Goal: Navigation & Orientation: Find specific page/section

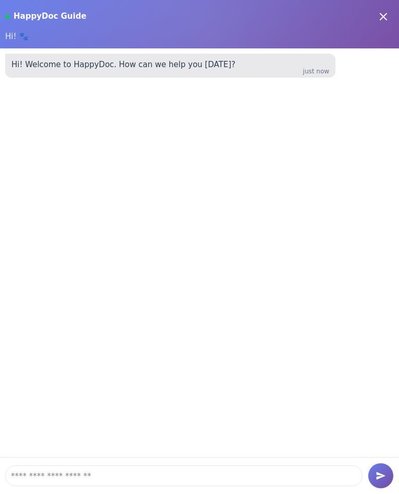
click at [387, 15] on icon at bounding box center [383, 16] width 12 height 12
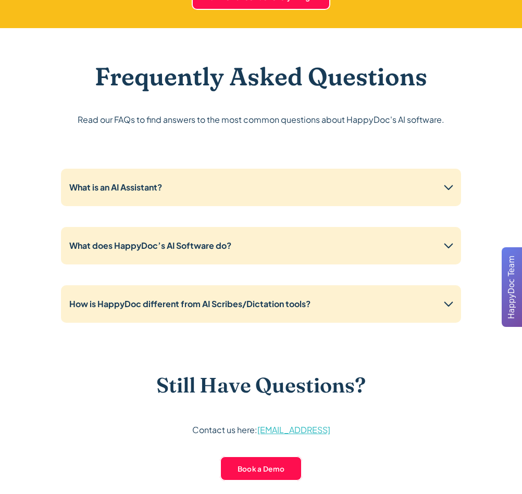
scroll to position [2519, 0]
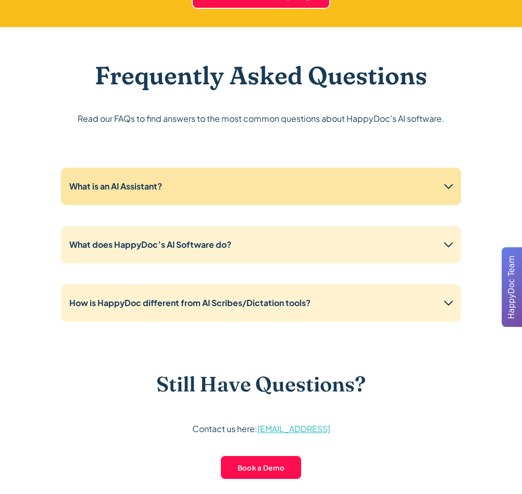
click at [448, 190] on icon at bounding box center [448, 186] width 17 height 17
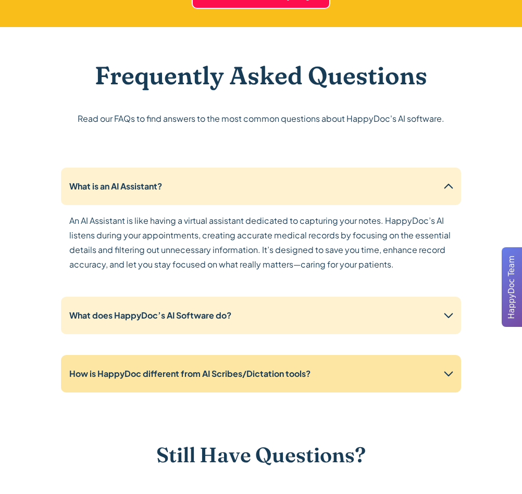
click at [446, 370] on icon at bounding box center [448, 374] width 17 height 17
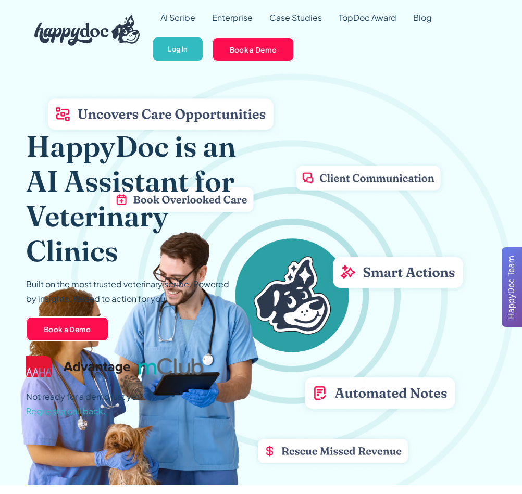
scroll to position [0, 0]
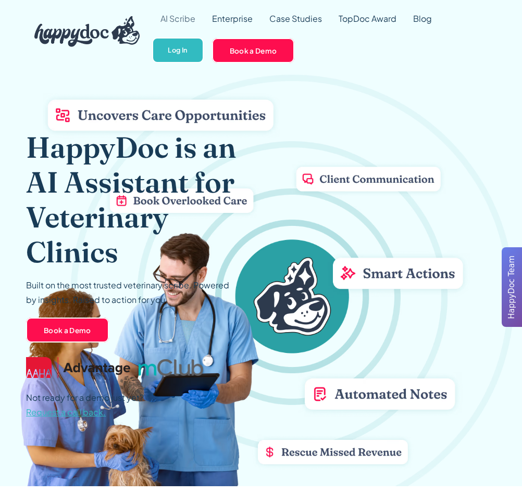
click at [186, 22] on link "AI Scribe" at bounding box center [178, 18] width 52 height 37
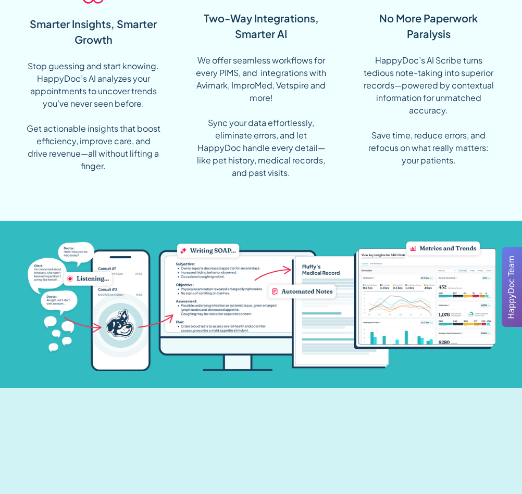
scroll to position [937, 0]
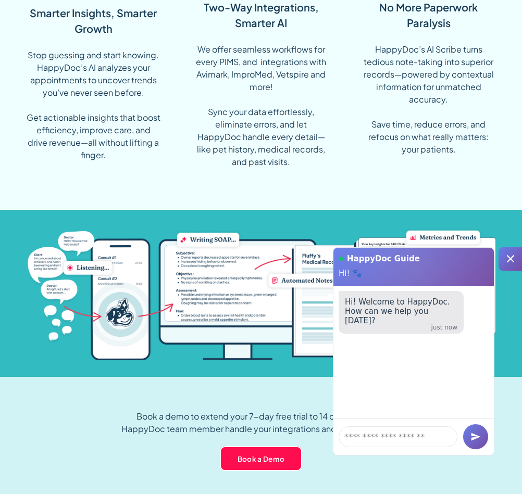
click at [511, 260] on icon at bounding box center [510, 258] width 7 height 7
